Goal: Information Seeking & Learning: Learn about a topic

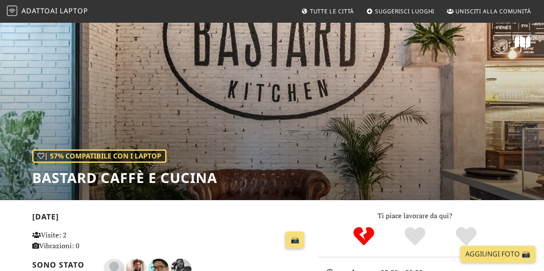
click at [47, 11] on font "Adatto" at bounding box center [35, 10] width 29 height 9
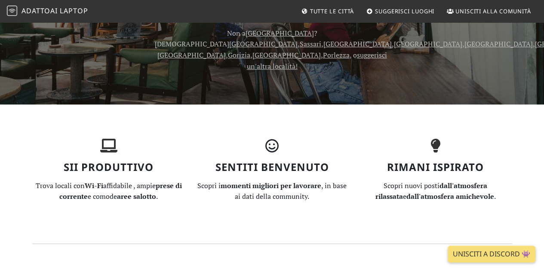
scroll to position [301, 0]
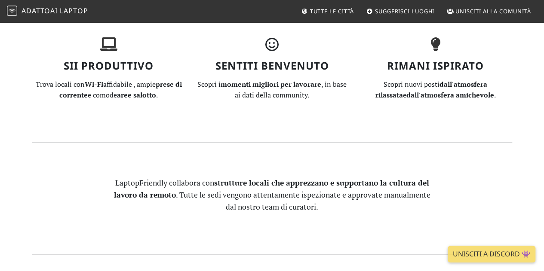
click at [310, 13] on font "Tutte le città" at bounding box center [332, 11] width 44 height 8
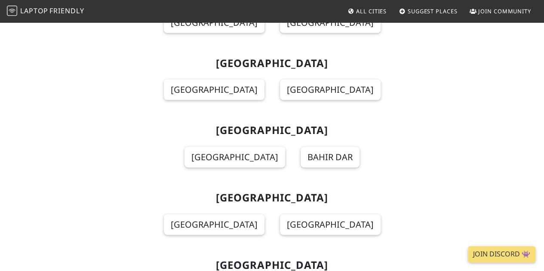
scroll to position [3267, 0]
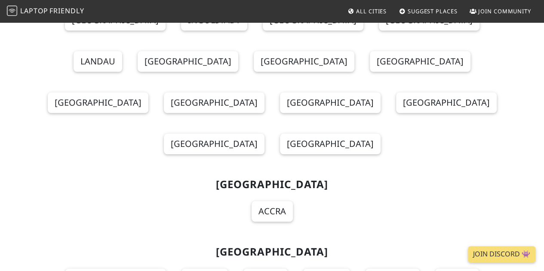
scroll to position [8441, 0]
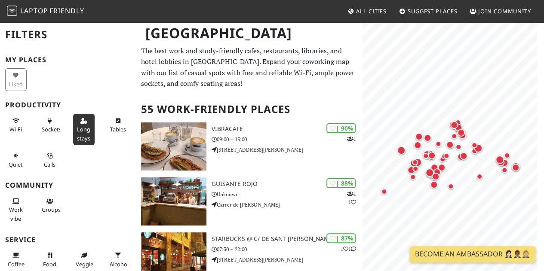
click at [77, 126] on span "Long stays" at bounding box center [83, 134] width 13 height 16
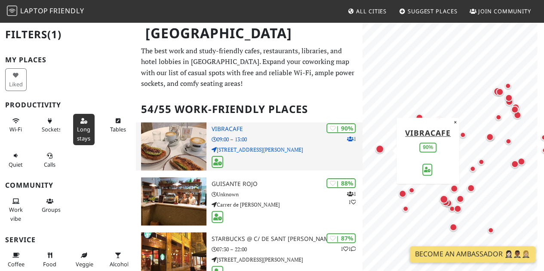
click at [297, 134] on div "| 90% 1 Vibracafe 09:00 – 13:00 Carrer del Mestre Guerrero, 5" at bounding box center [287, 147] width 151 height 48
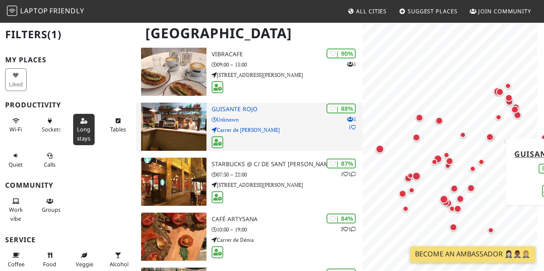
scroll to position [86, 0]
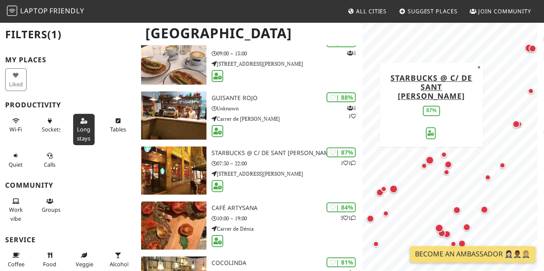
click at [432, 159] on div "Map marker" at bounding box center [429, 160] width 9 height 9
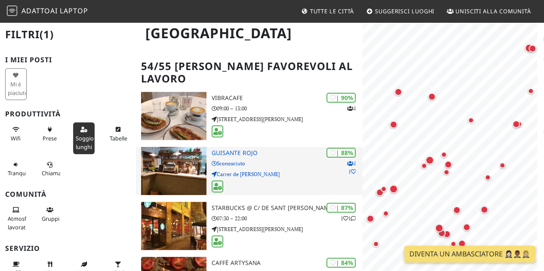
scroll to position [0, 0]
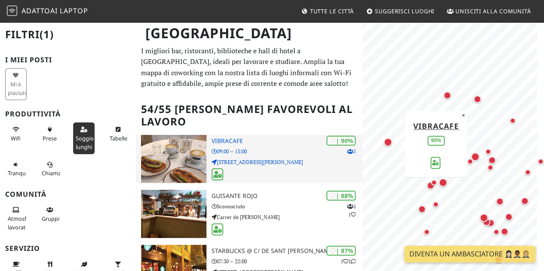
click at [251, 147] on p "09:00 – 13:00" at bounding box center [287, 151] width 151 height 8
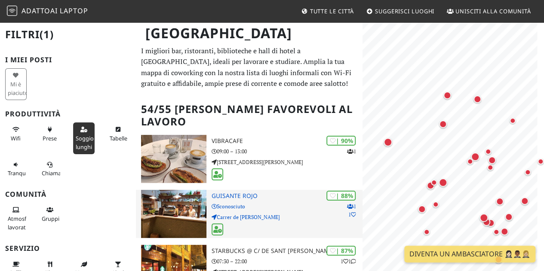
click at [250, 202] on p "Sconosciuto" at bounding box center [287, 206] width 151 height 8
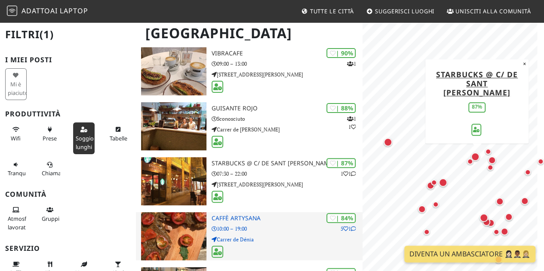
scroll to position [129, 0]
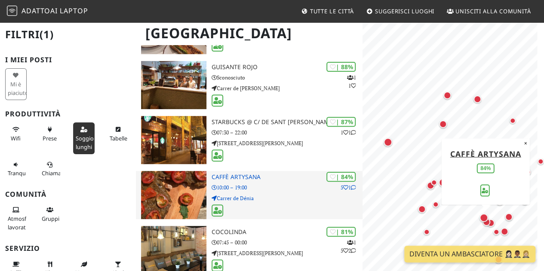
click at [288, 184] on p "10:00 – 19:00" at bounding box center [287, 188] width 151 height 8
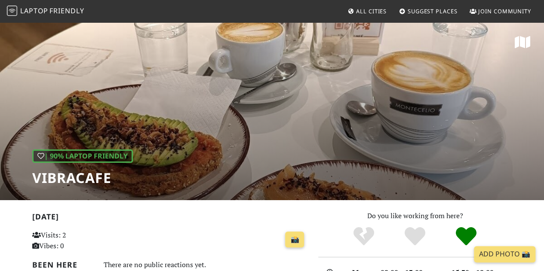
click at [65, 184] on h1 "Vibracafe" at bounding box center [82, 178] width 101 height 16
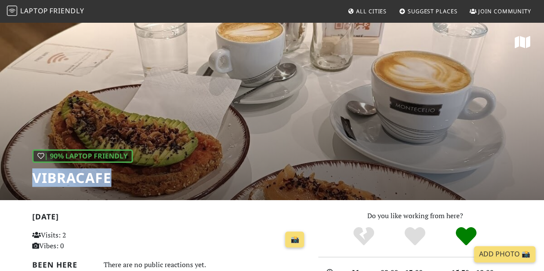
click at [65, 184] on h1 "Vibracafe" at bounding box center [82, 178] width 101 height 16
copy h1 "Vibracafe"
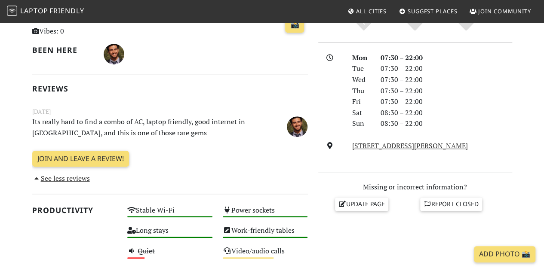
scroll to position [172, 0]
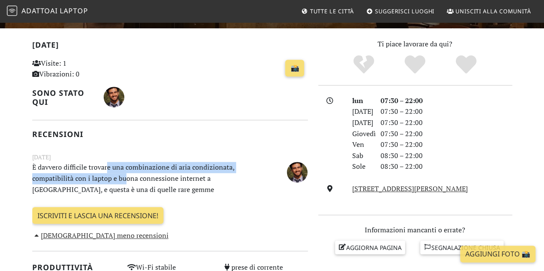
drag, startPoint x: 107, startPoint y: 168, endPoint x: 126, endPoint y: 178, distance: 21.2
click at [126, 178] on font "È davvero difficile trovare una combinazione di aria condizionata, compatibilit…" at bounding box center [133, 178] width 202 height 31
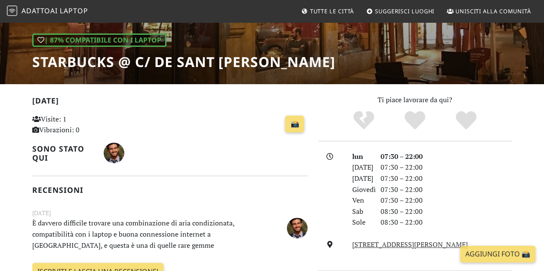
scroll to position [0, 0]
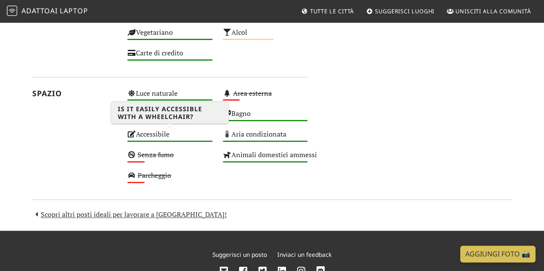
scroll to position [172, 0]
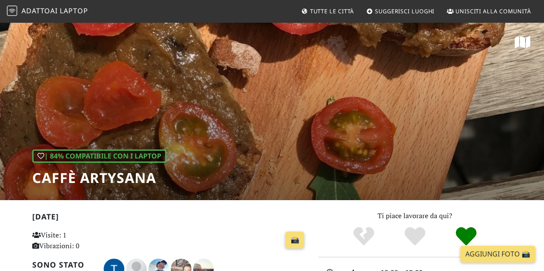
click at [75, 174] on font "Caffè ArtySana" at bounding box center [94, 178] width 124 height 18
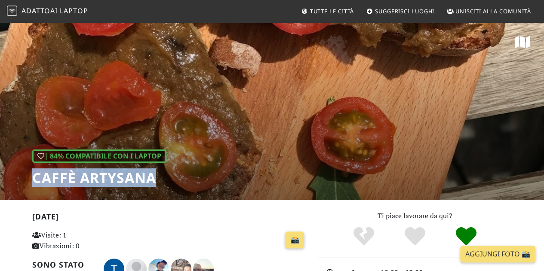
click at [75, 174] on font "Caffè ArtySana" at bounding box center [94, 178] width 124 height 18
copy div "Caffè ArtySana"
